Goal: Information Seeking & Learning: Learn about a topic

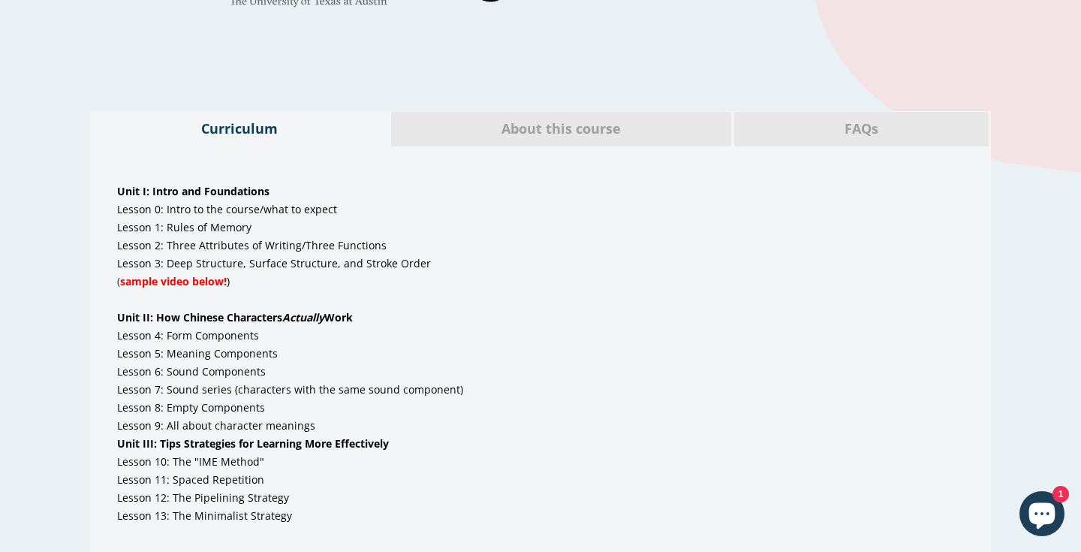
scroll to position [769, 0]
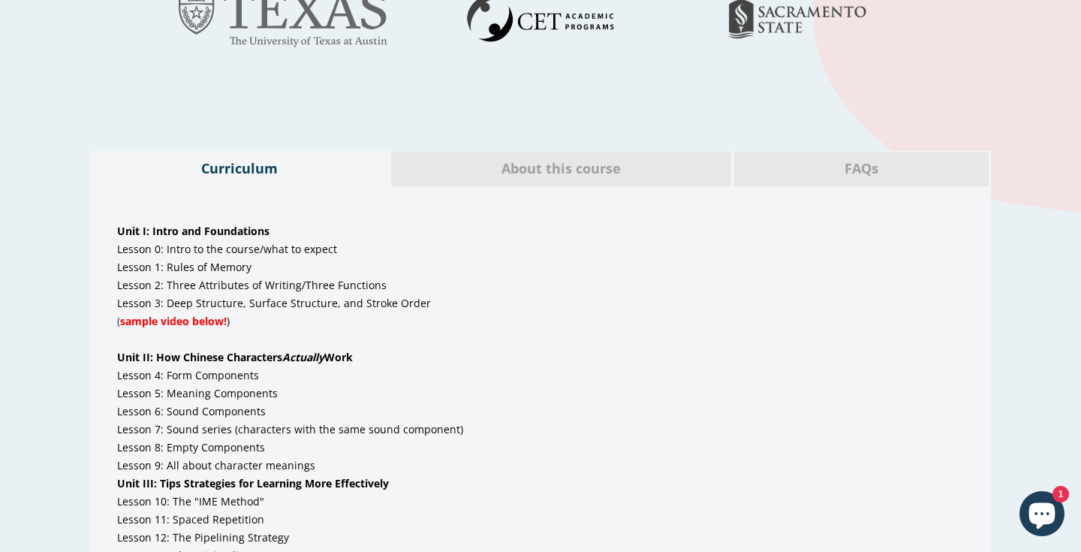
click at [497, 167] on span "About this course" at bounding box center [560, 169] width 317 height 20
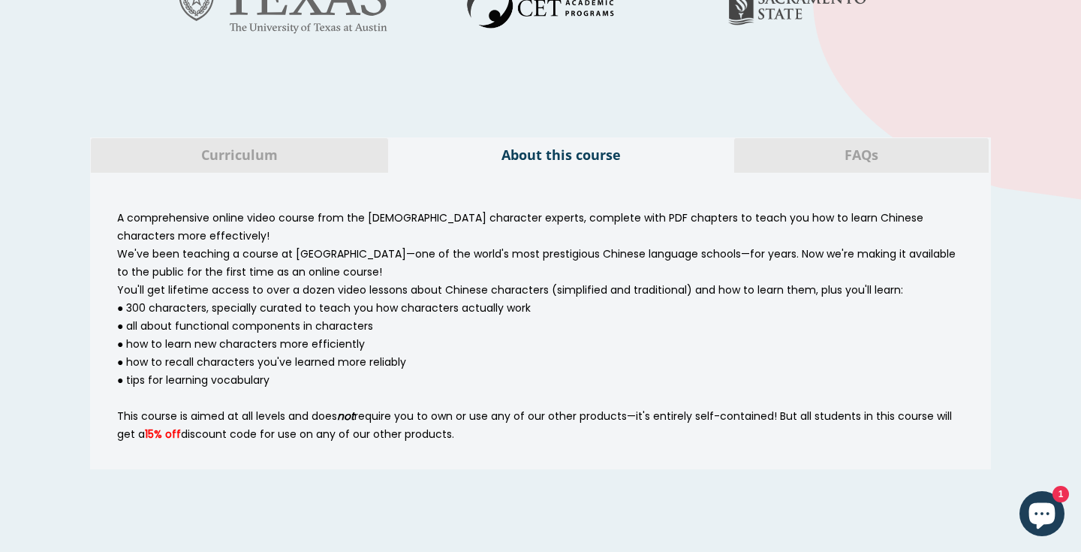
scroll to position [788, 0]
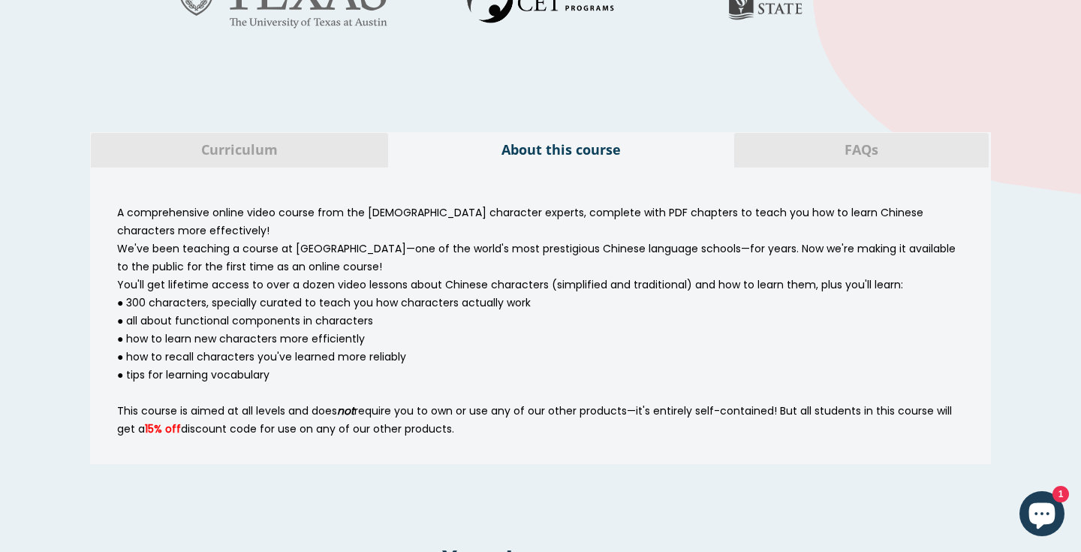
click at [820, 148] on span "FAQs" at bounding box center [861, 150] width 232 height 20
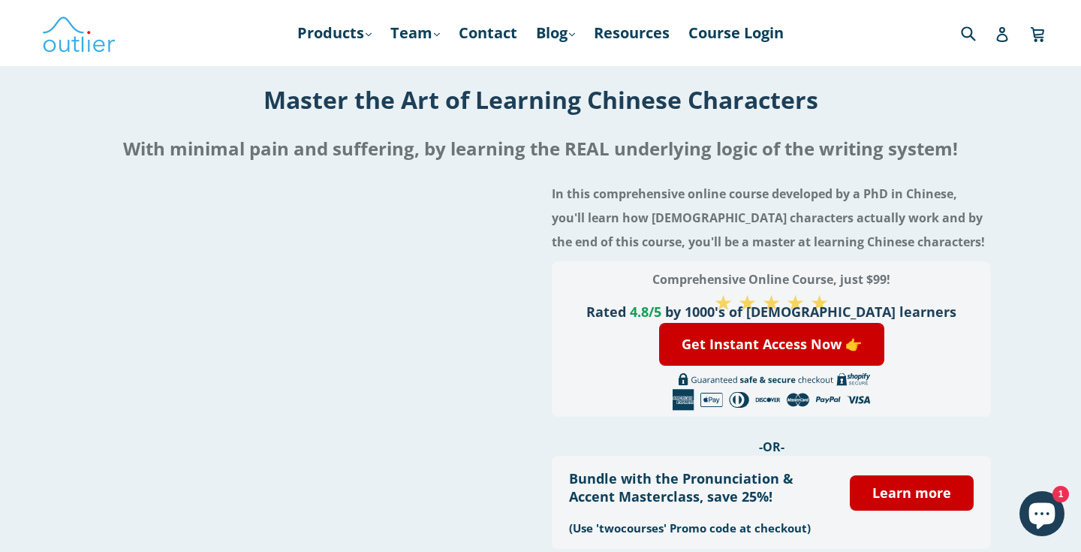
scroll to position [0, 0]
click at [341, 39] on link "Products .cls-1{fill:#231f20} expand" at bounding box center [334, 33] width 89 height 27
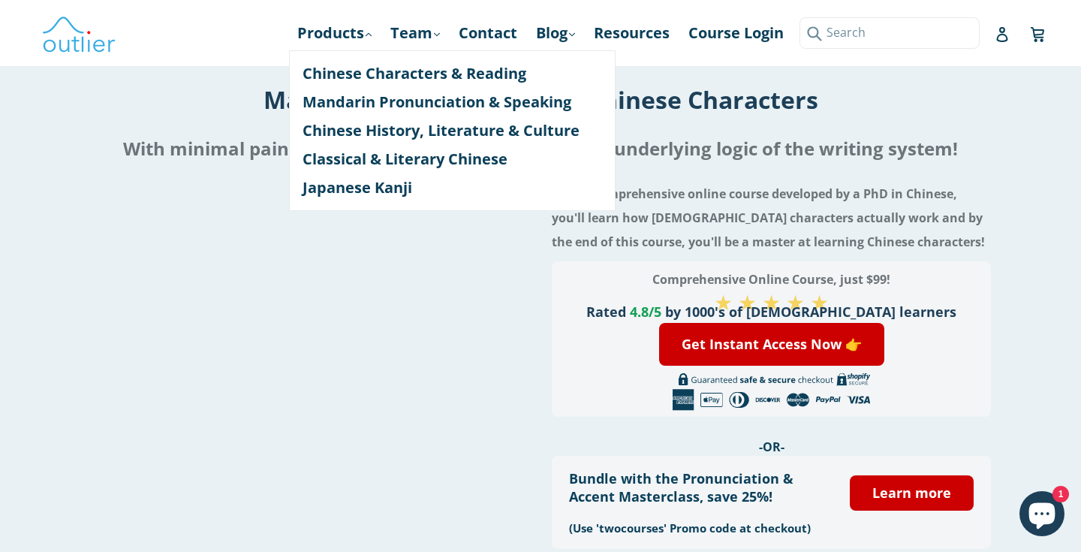
click at [978, 44] on input "Search" at bounding box center [889, 32] width 180 height 31
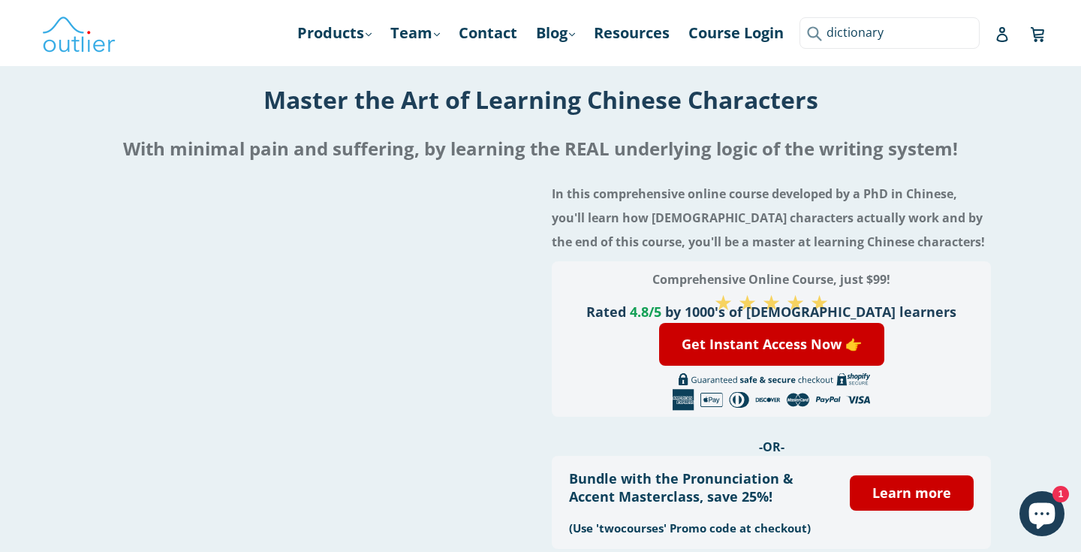
type input "dictionary"
click at [811, 33] on button "Submit" at bounding box center [811, 32] width 25 height 31
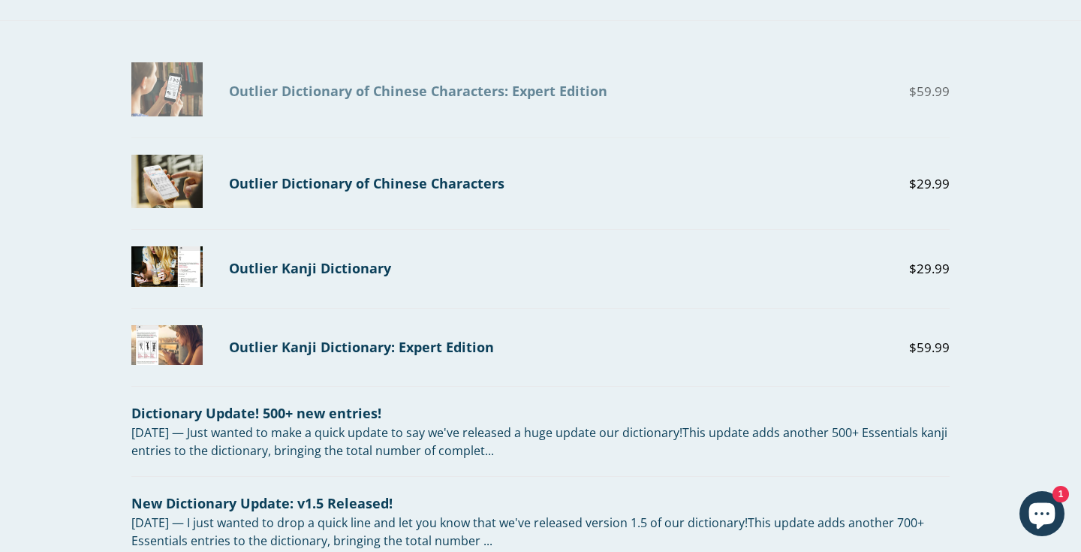
scroll to position [50, 0]
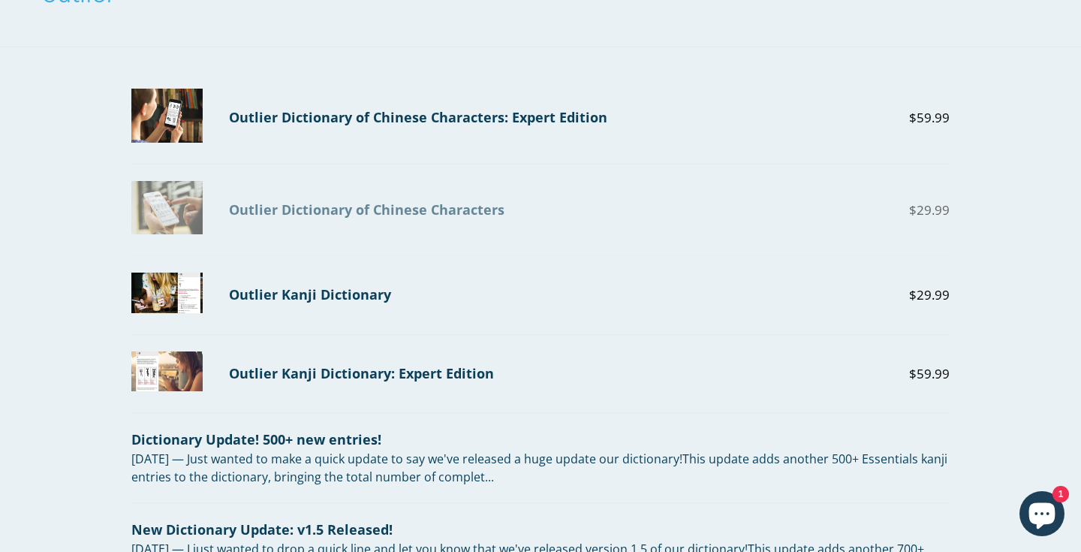
click at [365, 204] on div "Outlier Dictionary of Chinese Characters" at bounding box center [507, 210] width 557 height 20
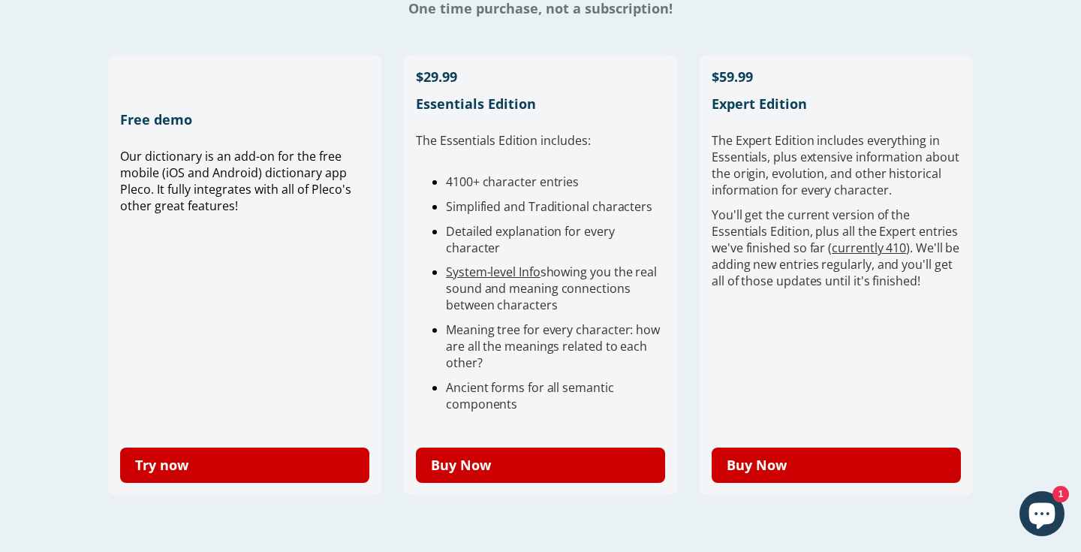
scroll to position [404, 0]
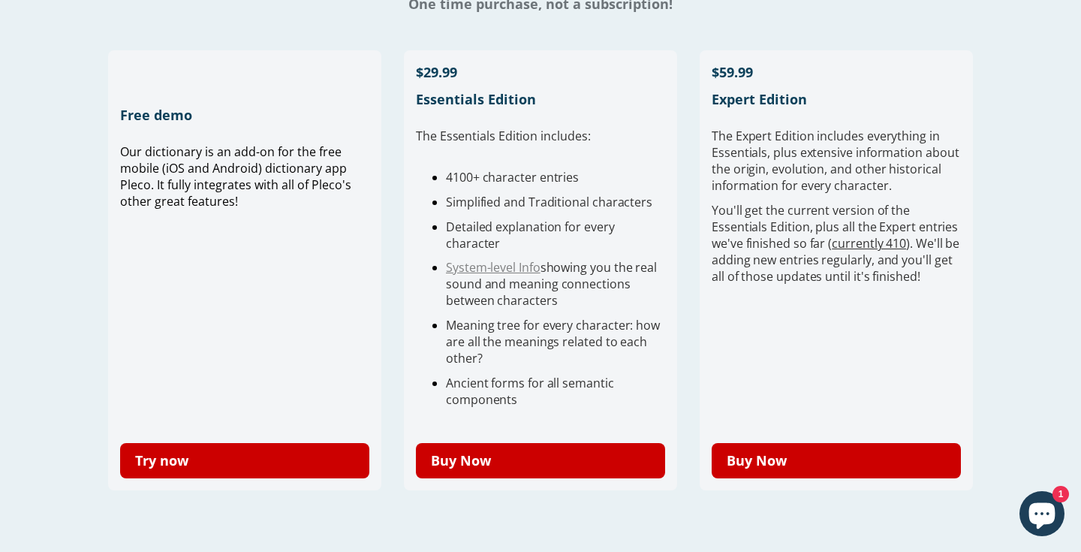
click at [495, 267] on link "System-level Info" at bounding box center [493, 267] width 95 height 17
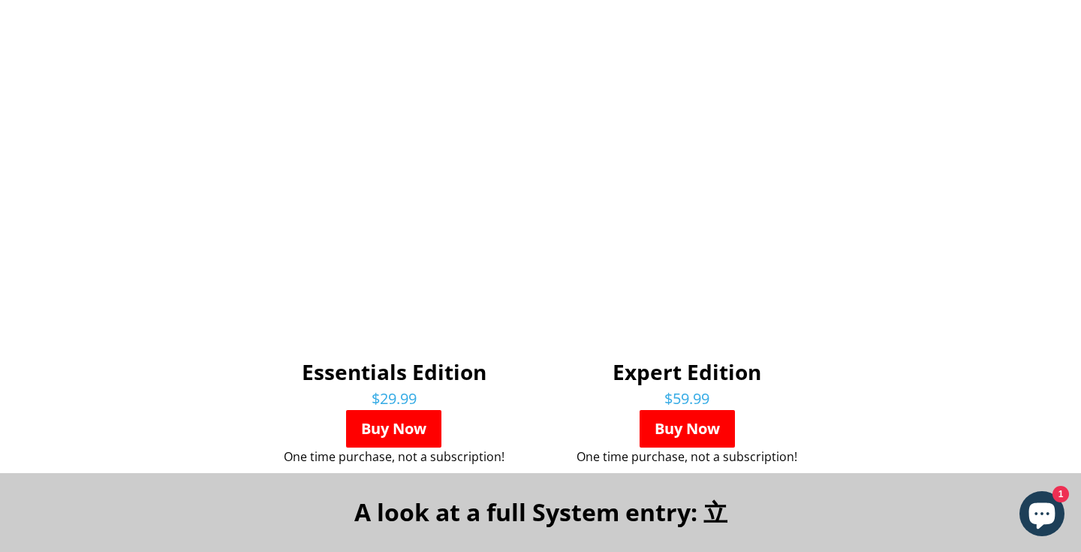
scroll to position [709, 0]
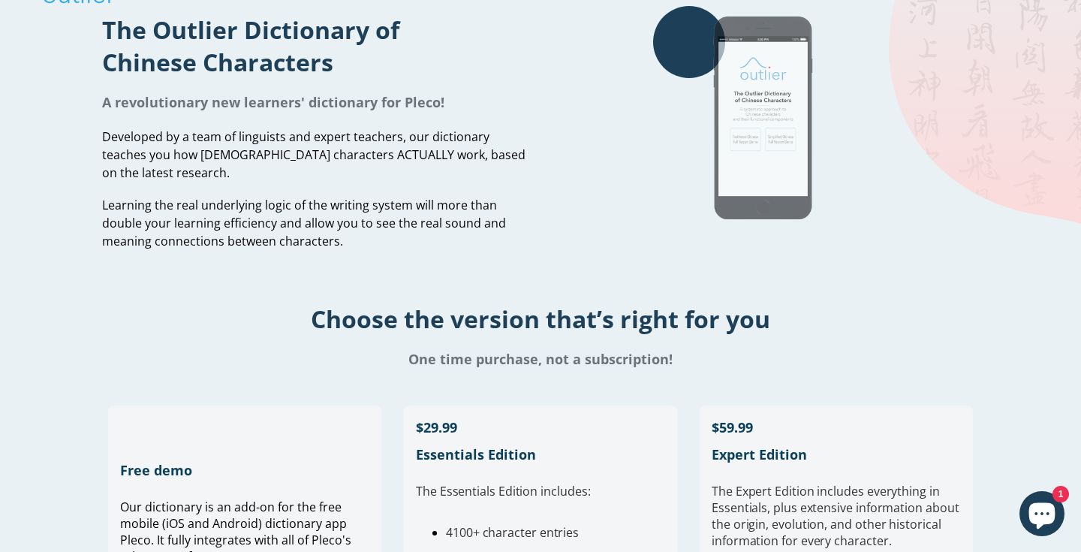
scroll to position [59, 0]
